Goal: Check status: Check status

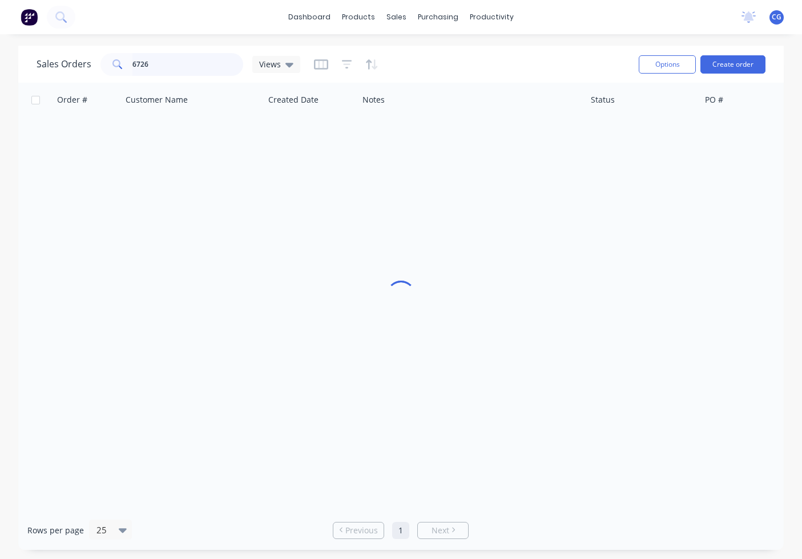
click at [162, 60] on input "6726" at bounding box center [187, 64] width 111 height 23
click at [161, 60] on input "6726" at bounding box center [187, 64] width 111 height 23
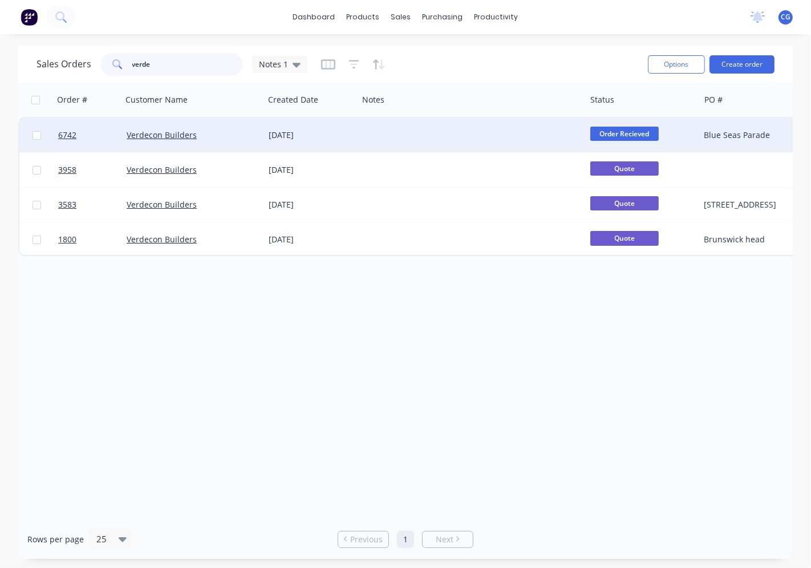
type input "verde"
click at [287, 145] on div "[DATE]" at bounding box center [311, 135] width 94 height 34
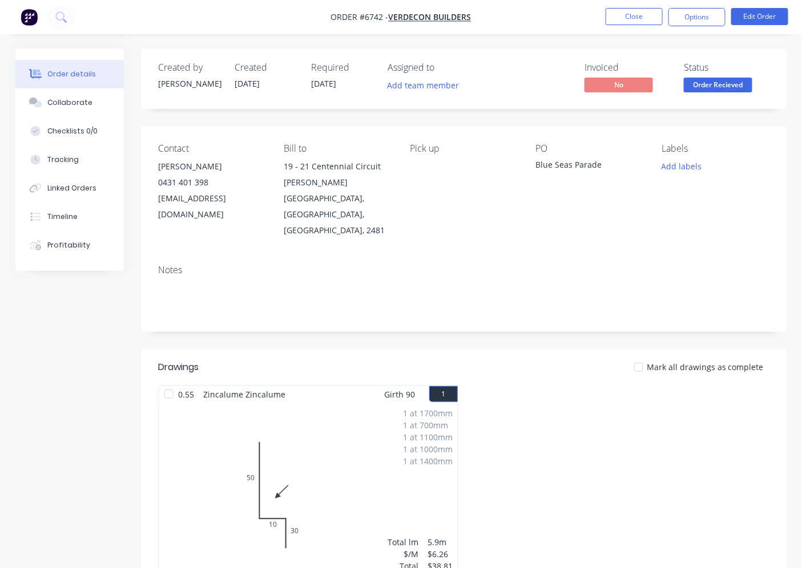
click at [725, 87] on span "Order Recieved" at bounding box center [718, 85] width 68 height 14
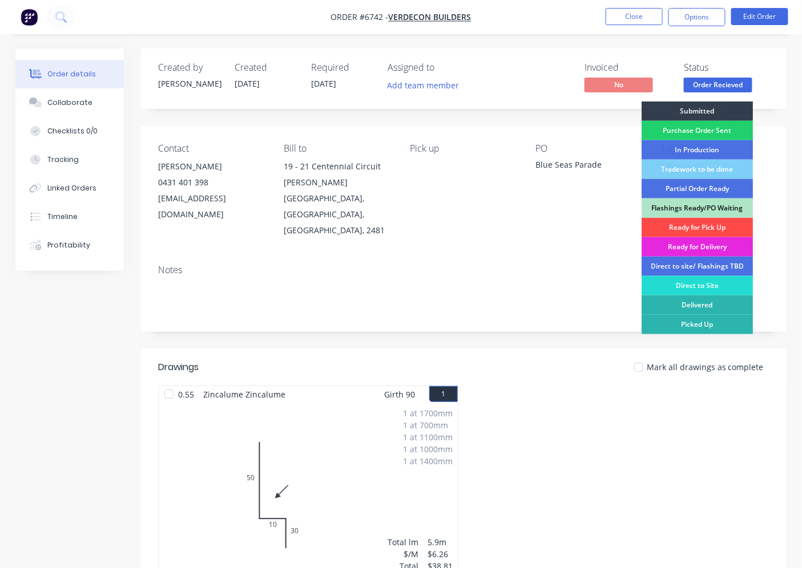
click at [715, 224] on div "Ready for Pick Up" at bounding box center [696, 227] width 111 height 19
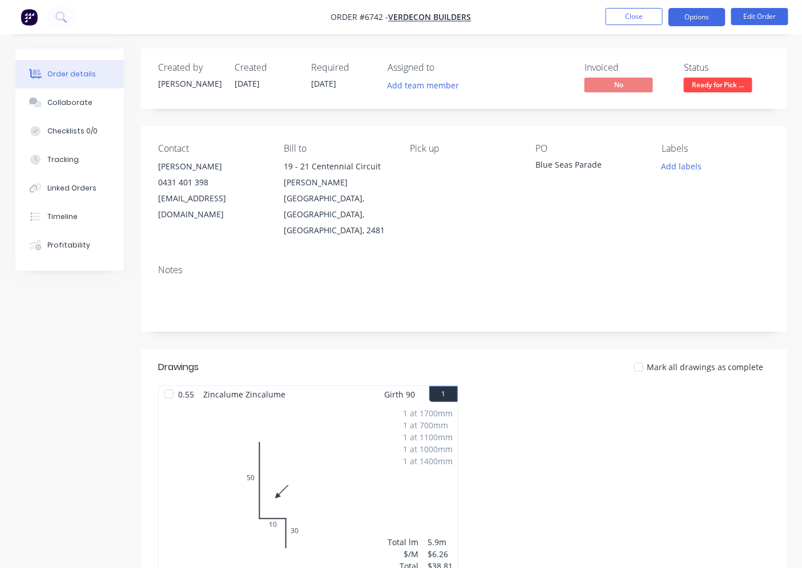
click at [694, 12] on button "Options" at bounding box center [696, 17] width 57 height 18
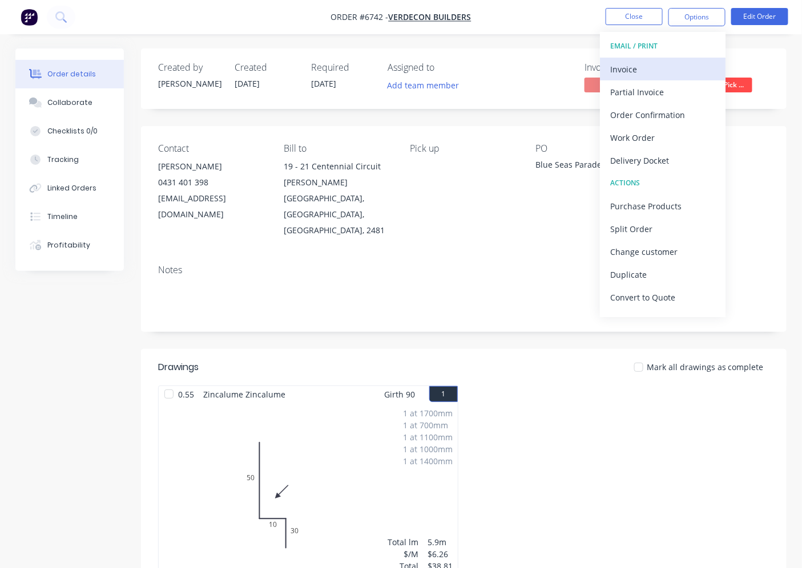
click at [623, 69] on div "Invoice" at bounding box center [662, 69] width 105 height 17
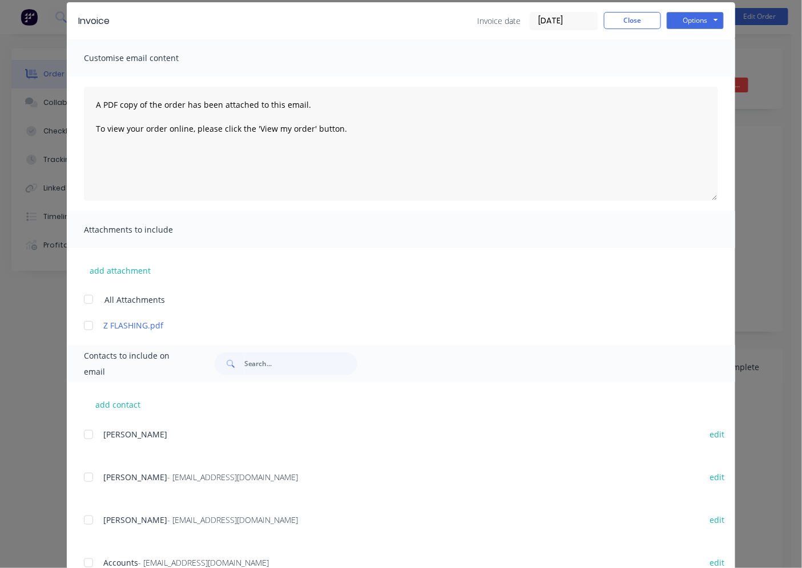
scroll to position [106, 0]
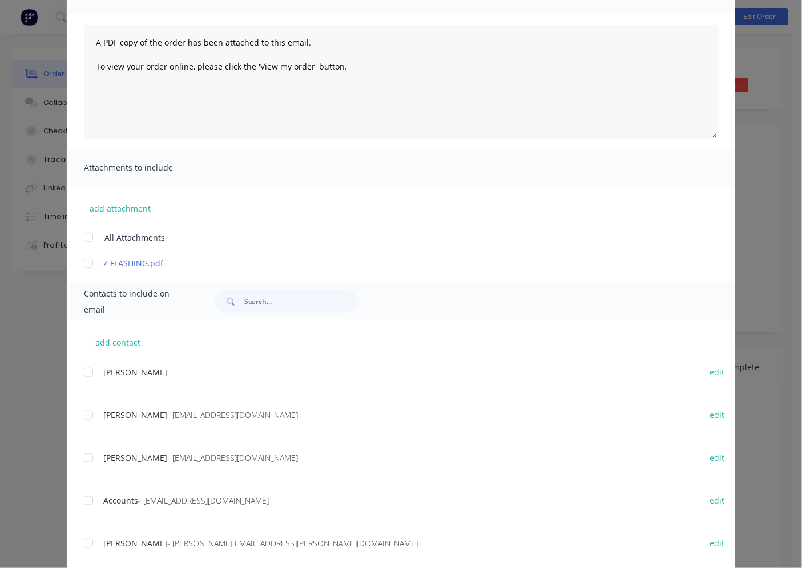
click at [83, 414] on div at bounding box center [88, 415] width 23 height 23
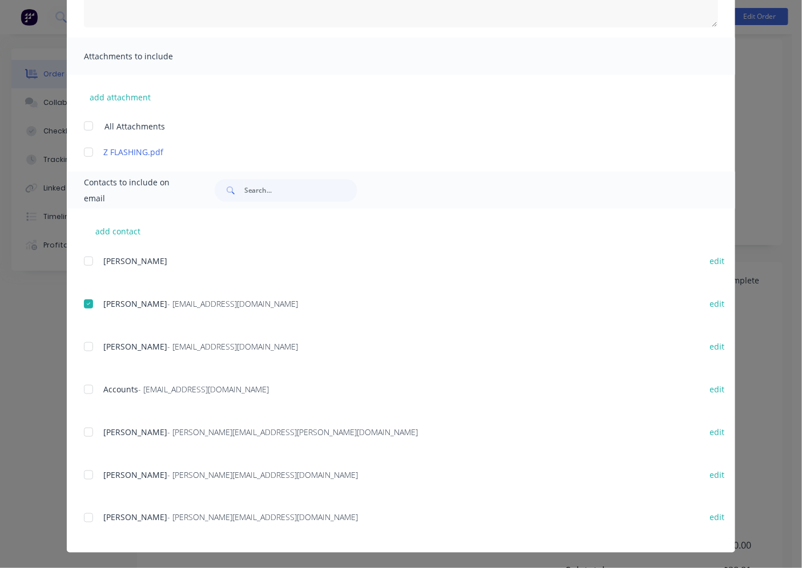
scroll to position [86, 0]
click at [89, 391] on div at bounding box center [88, 389] width 23 height 23
click at [83, 307] on div at bounding box center [88, 304] width 23 height 23
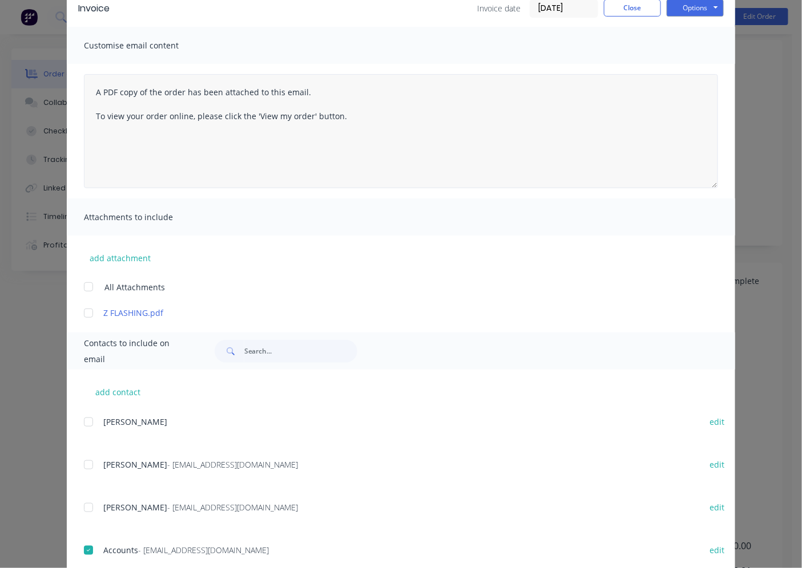
scroll to position [0, 0]
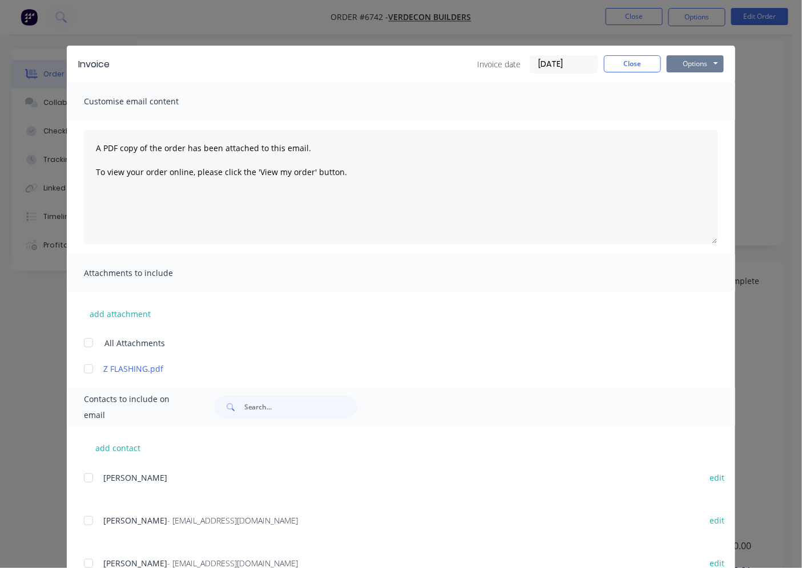
click at [691, 60] on button "Options" at bounding box center [694, 63] width 57 height 17
click at [695, 128] on button "Email" at bounding box center [702, 121] width 73 height 19
